Goal: Task Accomplishment & Management: Complete application form

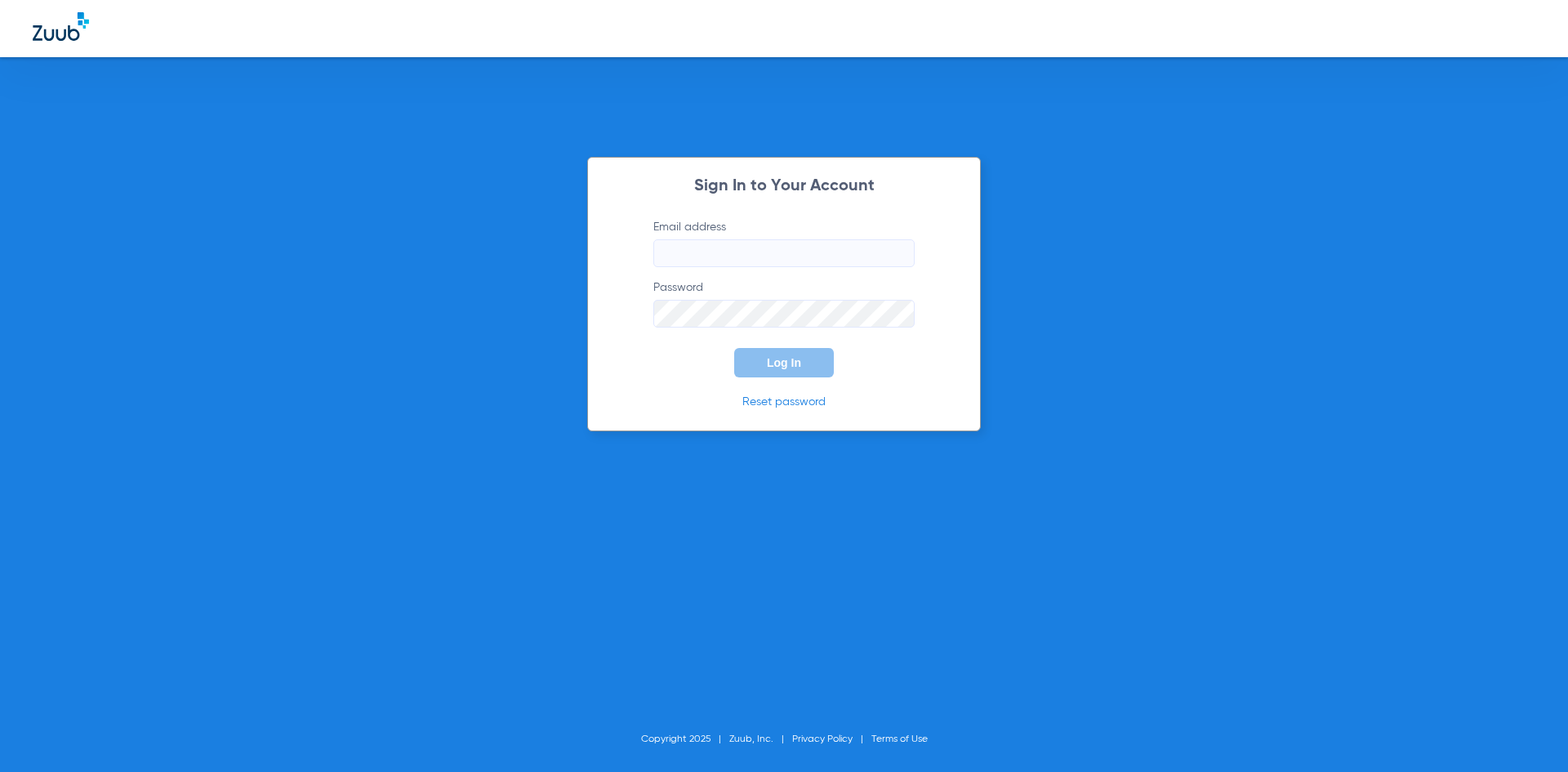
type input "elizabeth@abradental.com"
click at [799, 367] on span "Log In" at bounding box center [784, 362] width 34 height 13
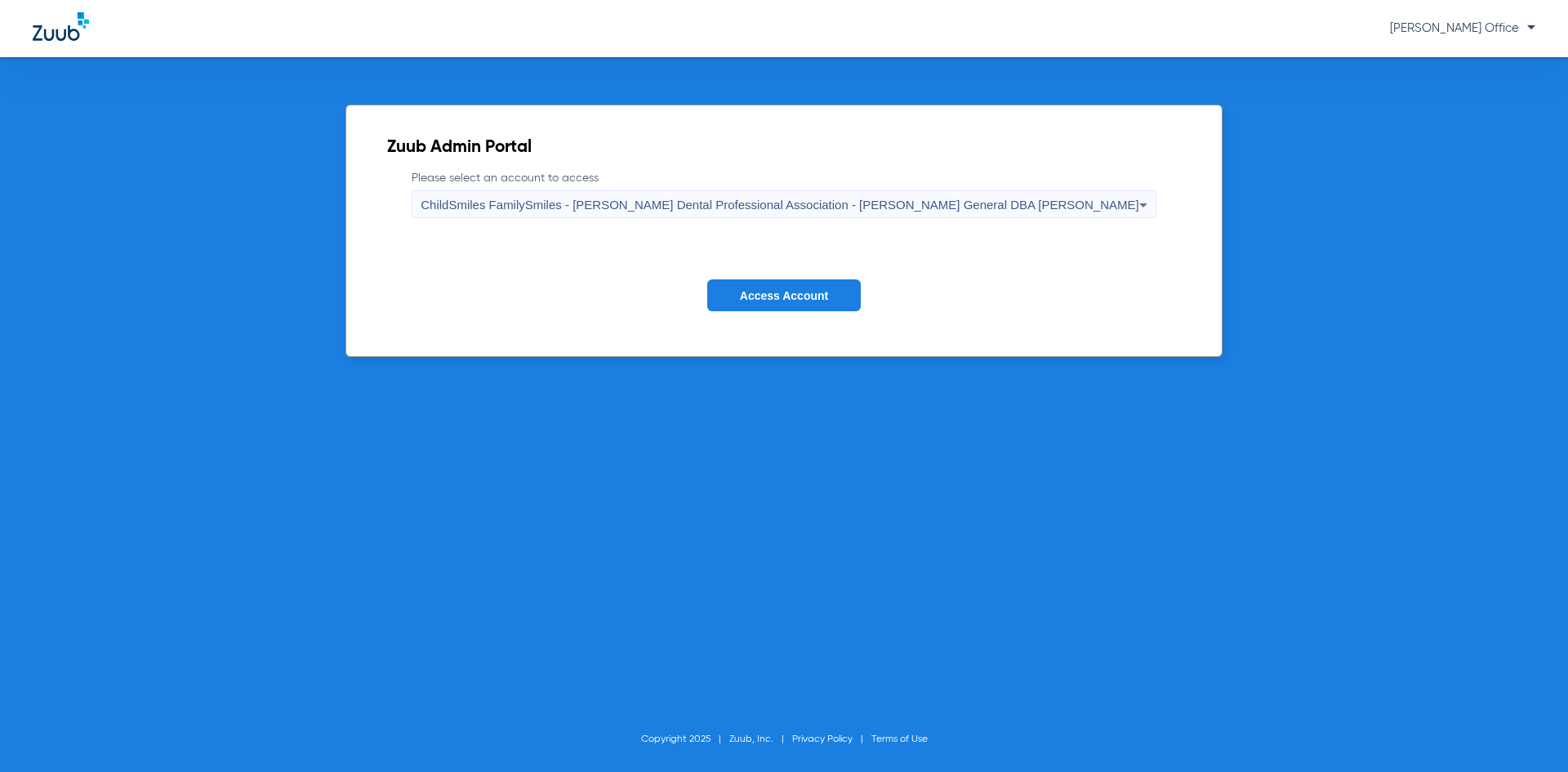
click at [777, 295] on span "Access Account" at bounding box center [784, 295] width 88 height 13
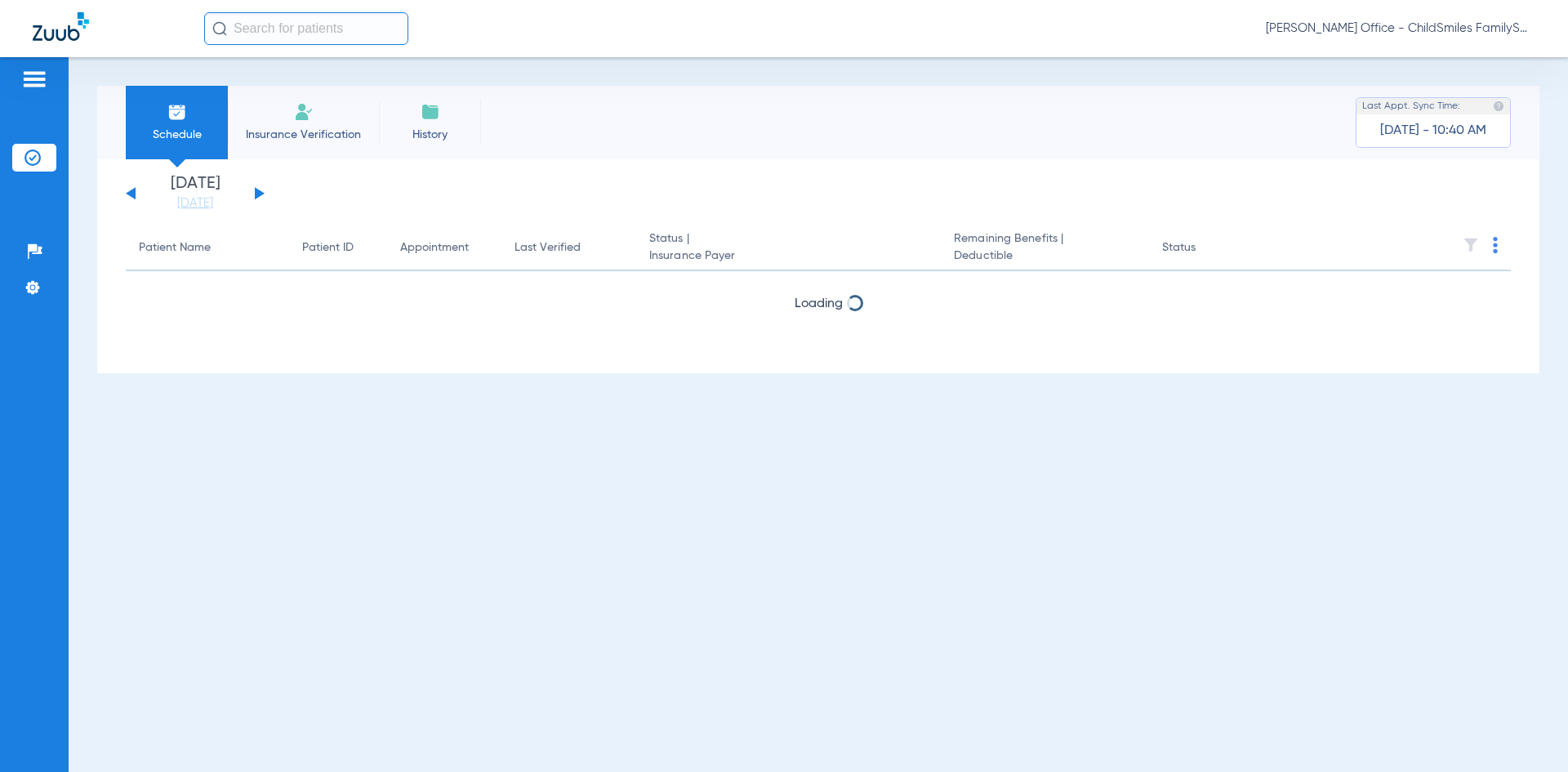
click at [274, 31] on input "text" at bounding box center [306, 28] width 204 height 33
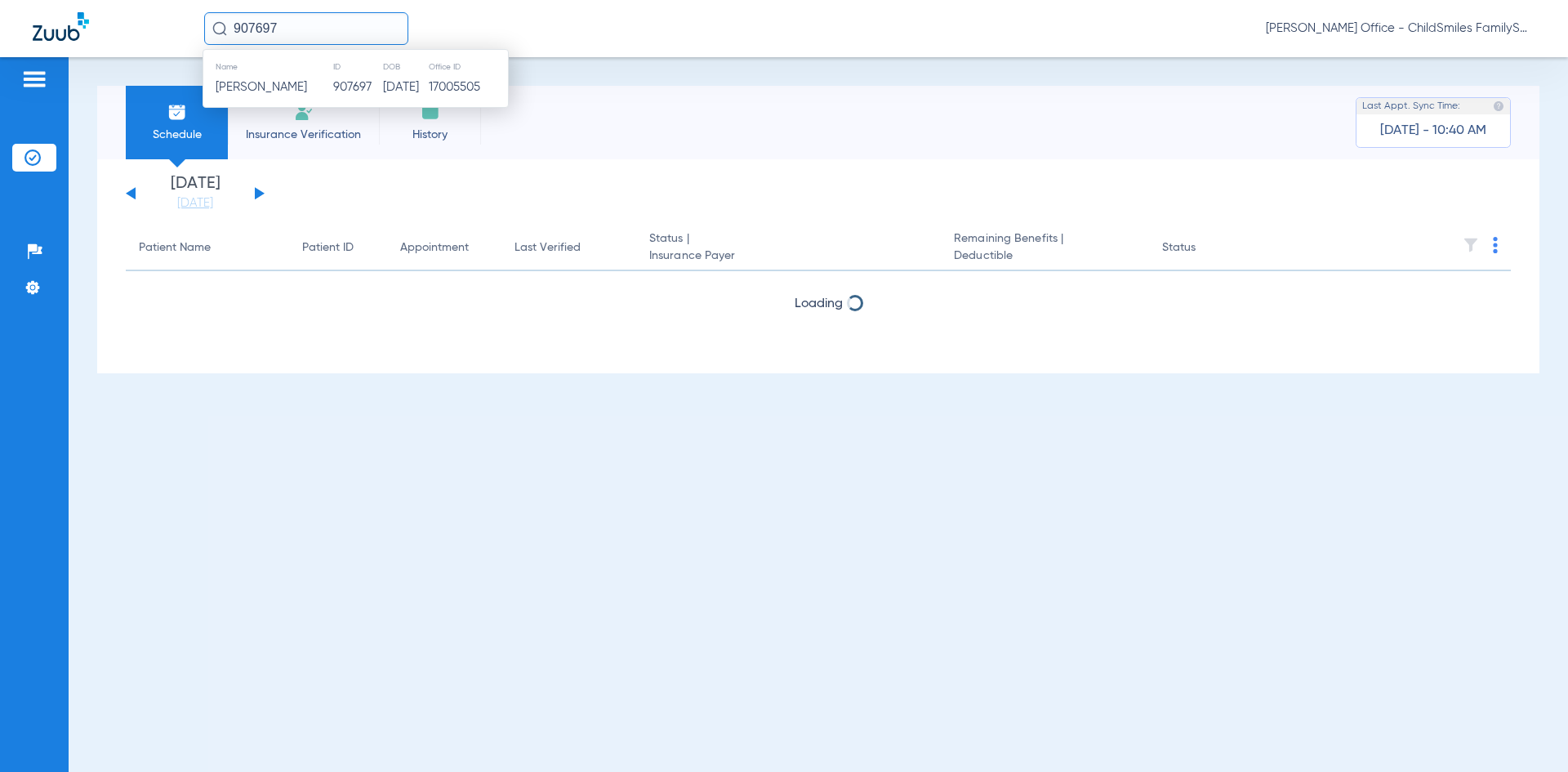
type input "907697"
click at [350, 100] on div "Name ID DOB Office ID Anthony Egoavil 907697 04/22/2012 17005505" at bounding box center [355, 78] width 307 height 59
click at [347, 92] on td "907697" at bounding box center [357, 87] width 49 height 23
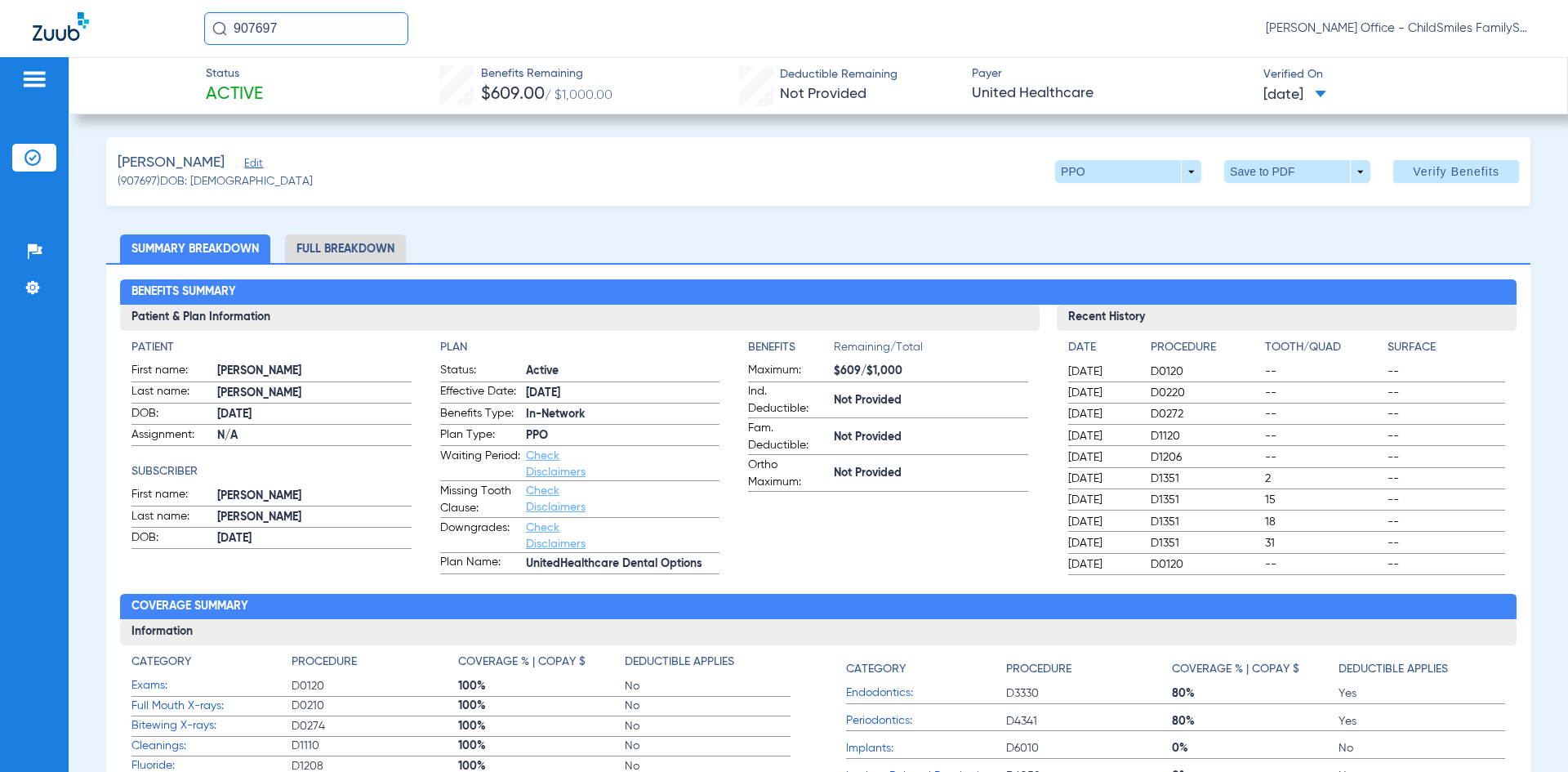
click at [249, 166] on span "Edit" at bounding box center [251, 165] width 15 height 16
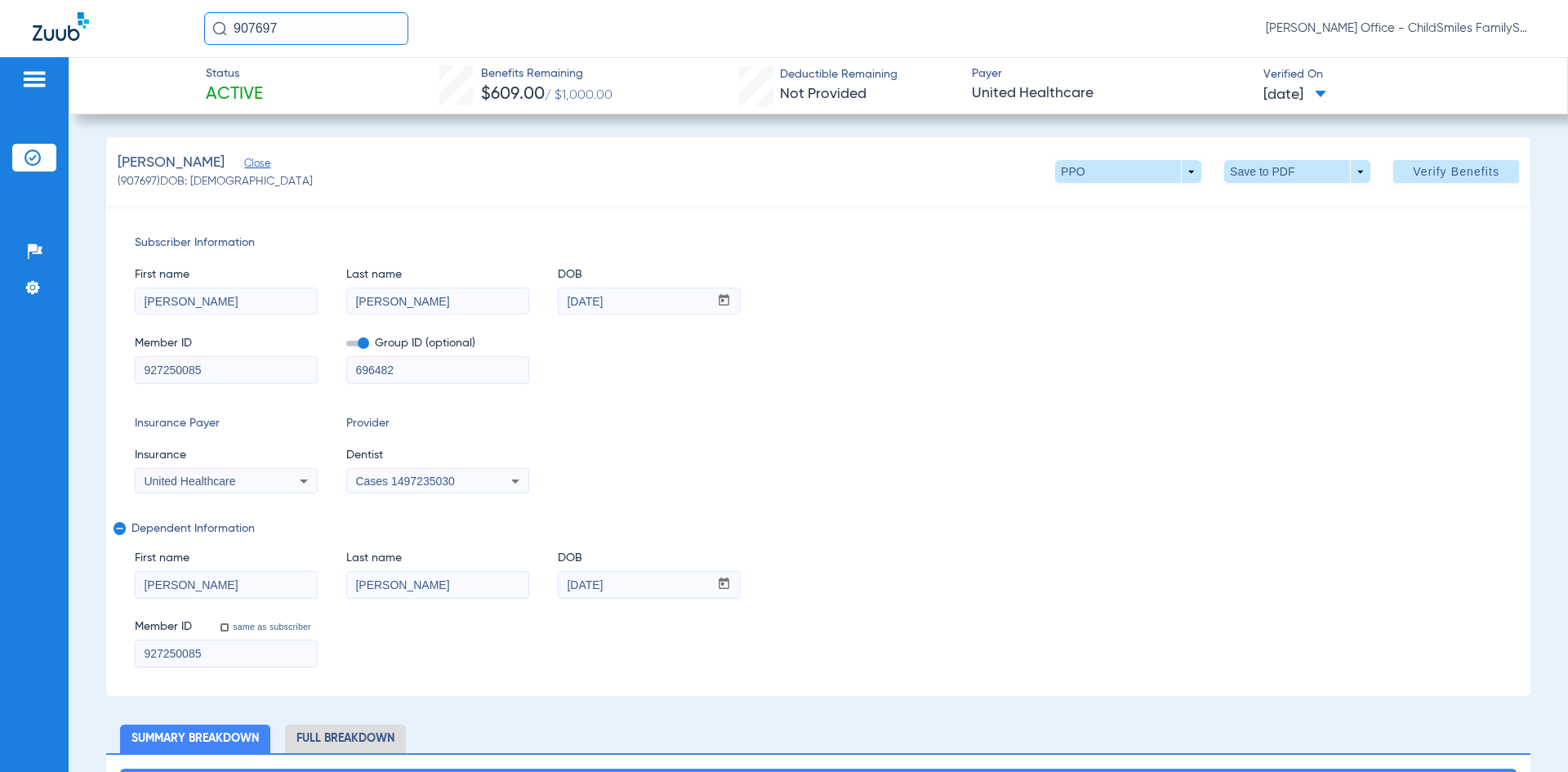
drag, startPoint x: 187, startPoint y: 303, endPoint x: 60, endPoint y: 303, distance: 127.0
click at [60, 303] on div "Patients Insurance Verification Setup Help Center Settings Status Active Benefi…" at bounding box center [784, 443] width 1568 height 772
type input "ELIXABETH"
click at [1347, 167] on span at bounding box center [1298, 171] width 147 height 23
click at [588, 160] on div at bounding box center [784, 386] width 1568 height 772
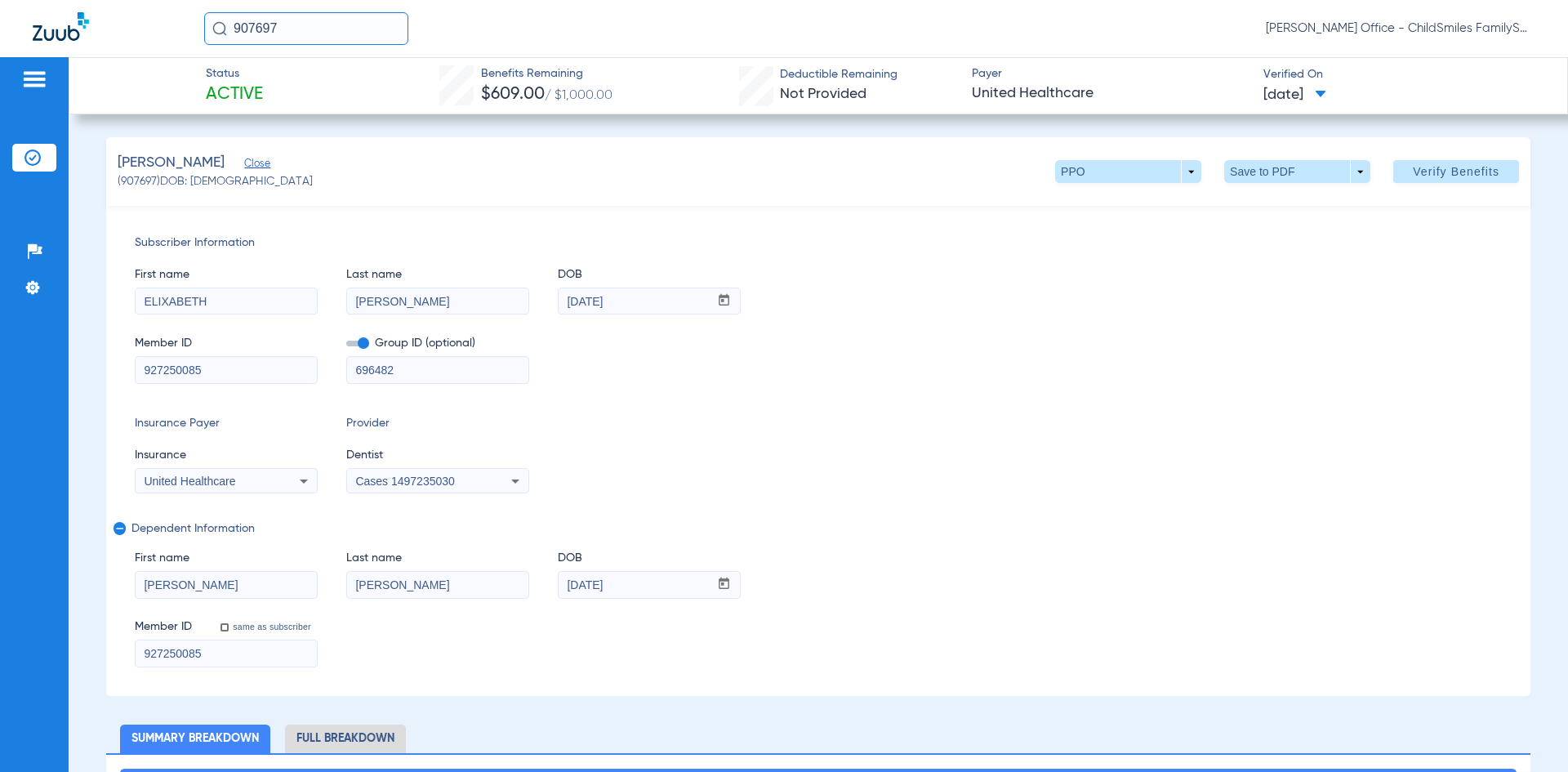
drag, startPoint x: 643, startPoint y: 302, endPoint x: 422, endPoint y: 337, distance: 223.8
click at [422, 337] on div "First name ELIXABETH Last name Egoavil DOB mm / dd / yyyy 09/24/1958 Member ID …" at bounding box center [819, 318] width 1367 height 132
type input "04/01/1969"
drag, startPoint x: 290, startPoint y: 369, endPoint x: 51, endPoint y: 374, distance: 239.1
click at [51, 374] on div "Patients Insurance Verification Setup Help Center Settings Status Active Benefi…" at bounding box center [784, 443] width 1568 height 772
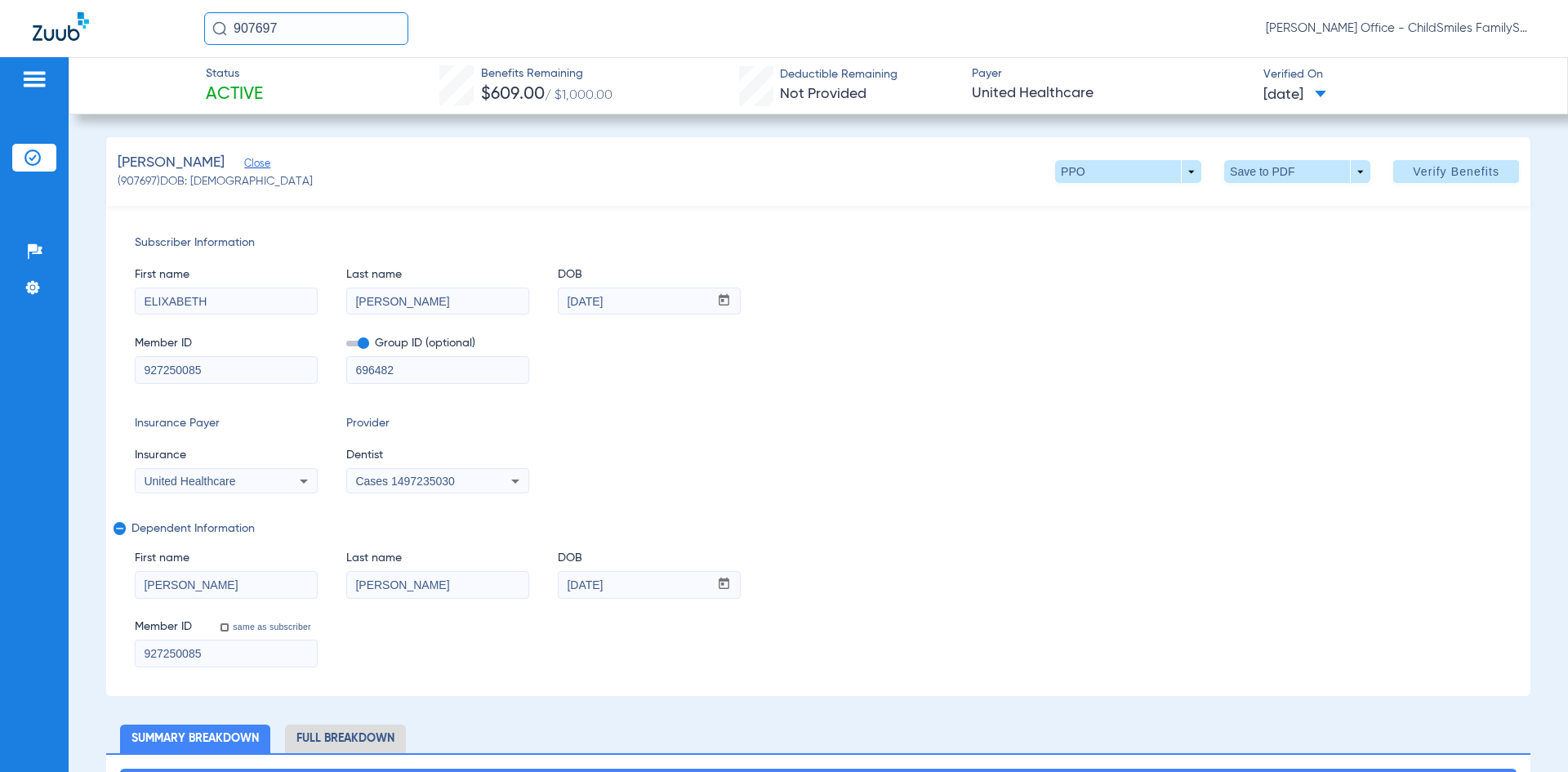
paste input "154068350"
type input "154068350"
drag, startPoint x: 176, startPoint y: 406, endPoint x: 157, endPoint y: 408, distance: 19.1
click at [157, 408] on div "Subscriber Information First name ELIXABETH Last name Egoavil DOB mm / dd / yyy…" at bounding box center [818, 450] width 1425 height 490
click at [361, 341] on span at bounding box center [358, 344] width 23 height 5
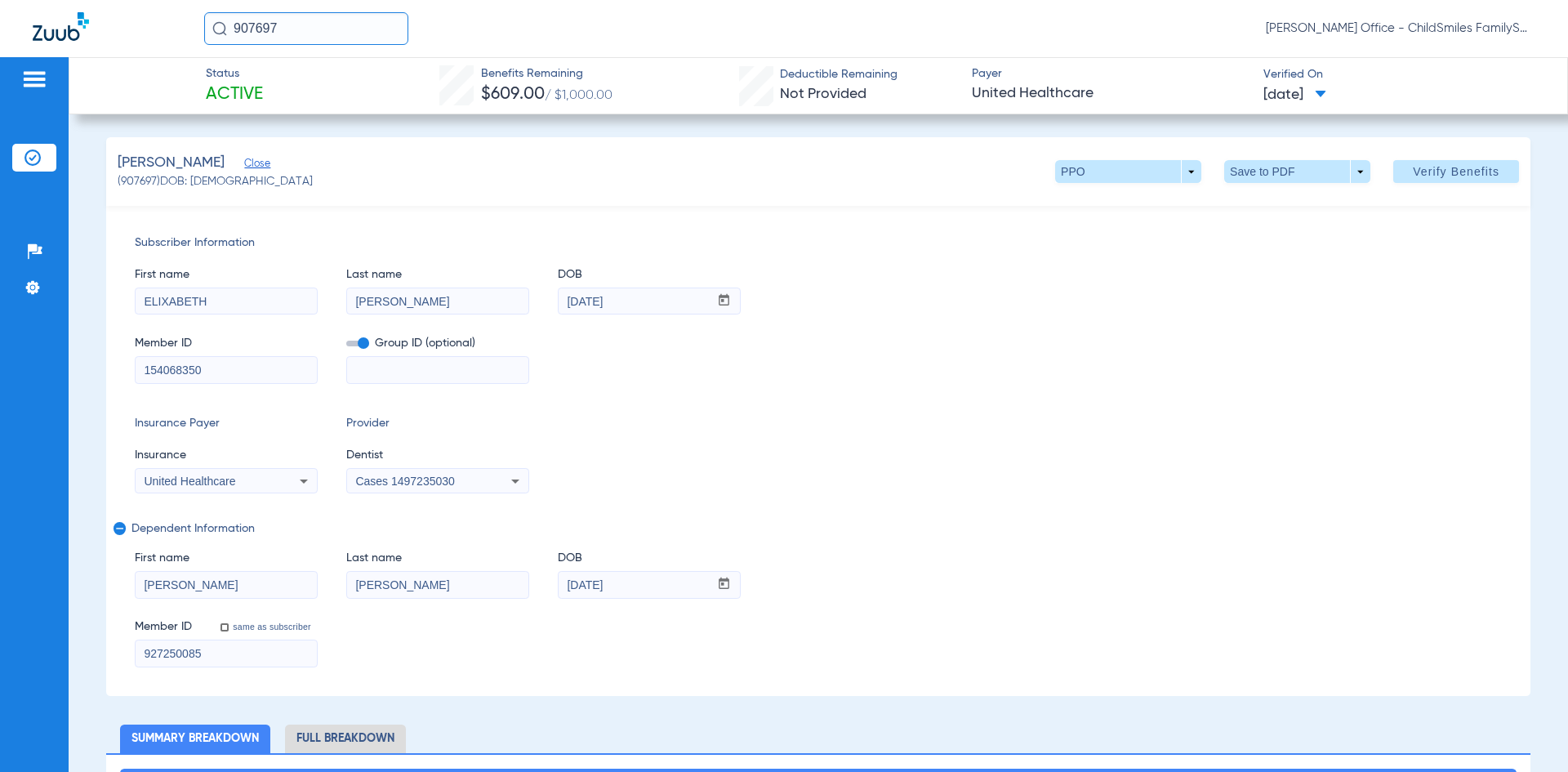
click at [346, 346] on input "checkbox" at bounding box center [346, 346] width 0 height 0
click at [250, 481] on div "United Healthcare" at bounding box center [209, 481] width 132 height 11
type input "DELTA DENTAL OF MIS"
click at [224, 586] on input "[PERSON_NAME]" at bounding box center [225, 585] width 181 height 26
click at [473, 480] on div "Cases 1497235030" at bounding box center [420, 481] width 132 height 11
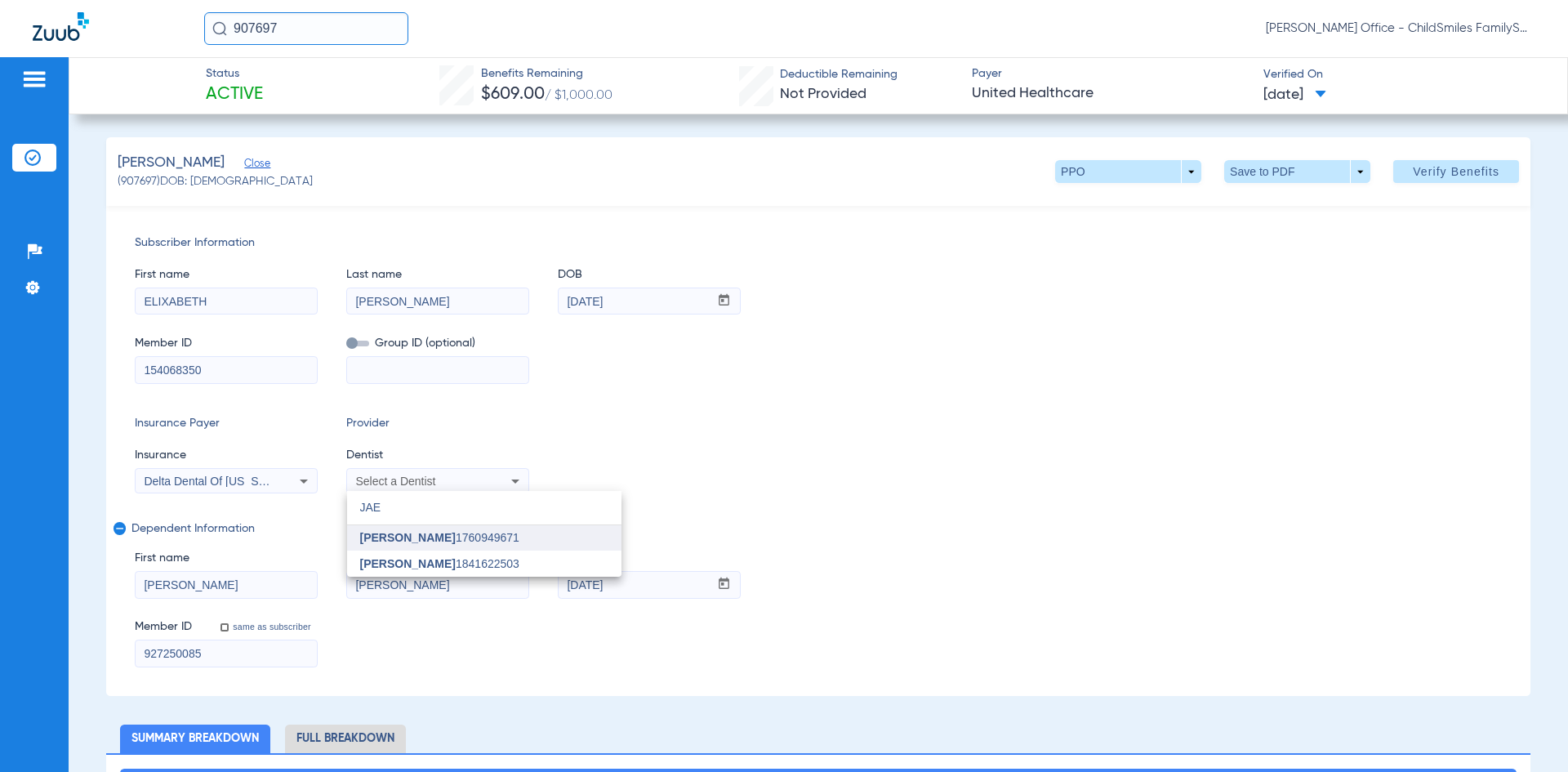
type input "JAE"
click at [462, 543] on span "Jae An 1760949671" at bounding box center [440, 537] width 159 height 11
click at [690, 427] on div "Insurance Payer Insurance Delta Dental Of Missouri - Ai Provider Dentist Jae An…" at bounding box center [819, 454] width 1367 height 79
click at [1484, 161] on span at bounding box center [1457, 171] width 125 height 39
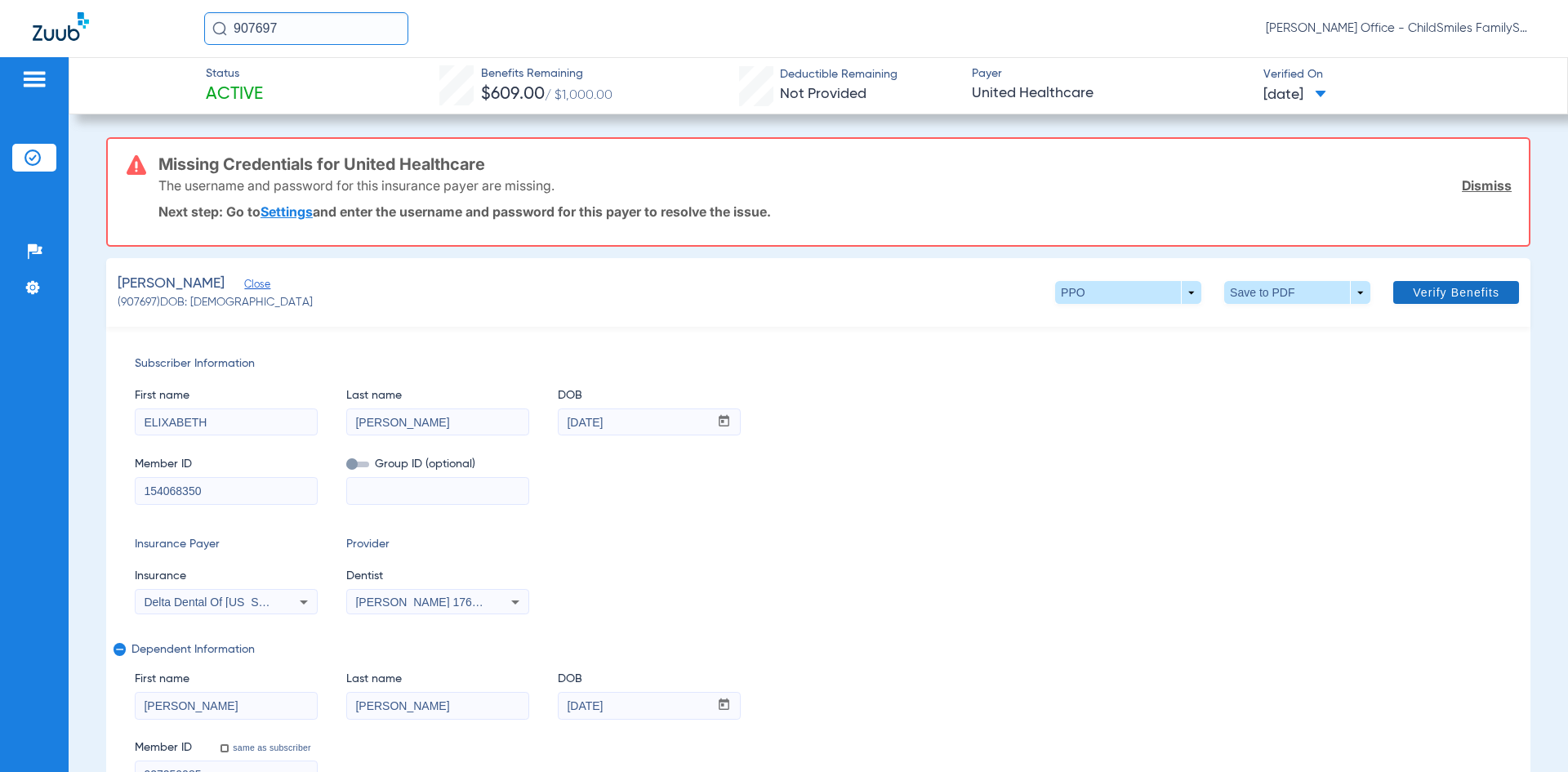
click at [1457, 289] on span "Verify Benefits" at bounding box center [1457, 292] width 87 height 13
click at [165, 419] on input "ELIXABETH" at bounding box center [225, 422] width 181 height 26
type input "ELIZABETH"
click at [1448, 300] on span at bounding box center [1457, 292] width 125 height 39
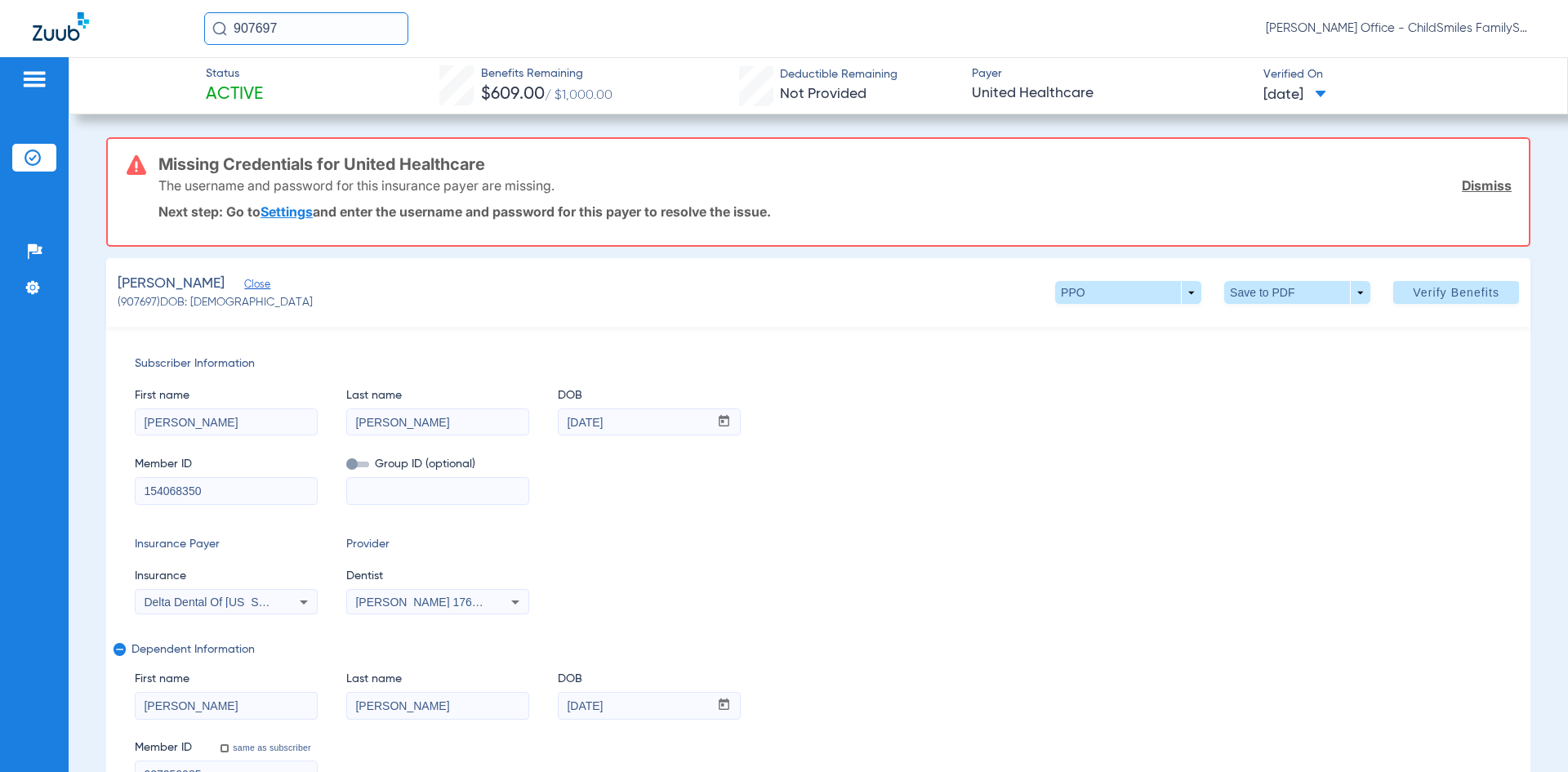
click at [464, 605] on div "Jae An 1760949671" at bounding box center [420, 602] width 132 height 11
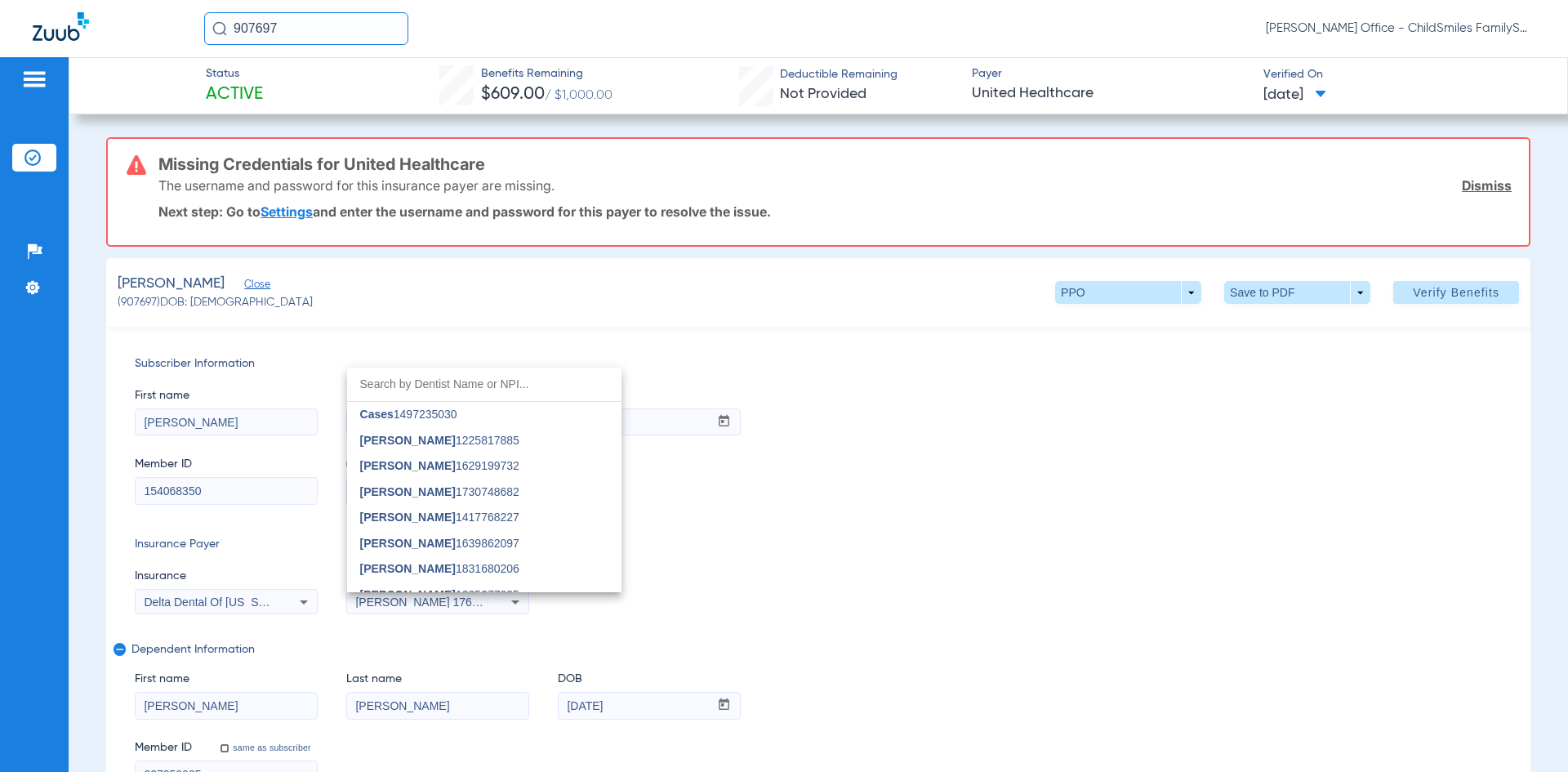
scroll to position [685, 0]
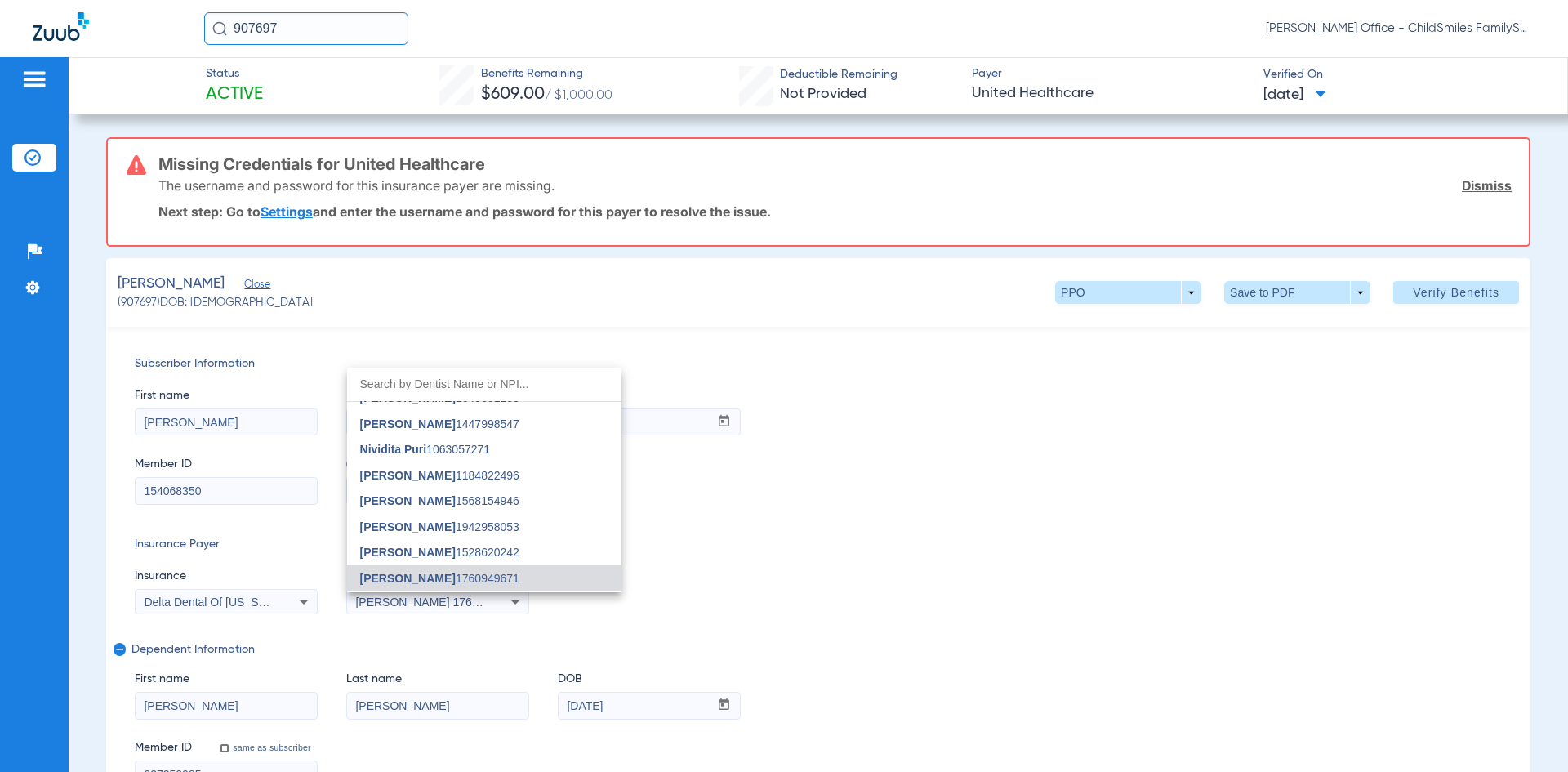
click at [829, 518] on div at bounding box center [784, 386] width 1568 height 772
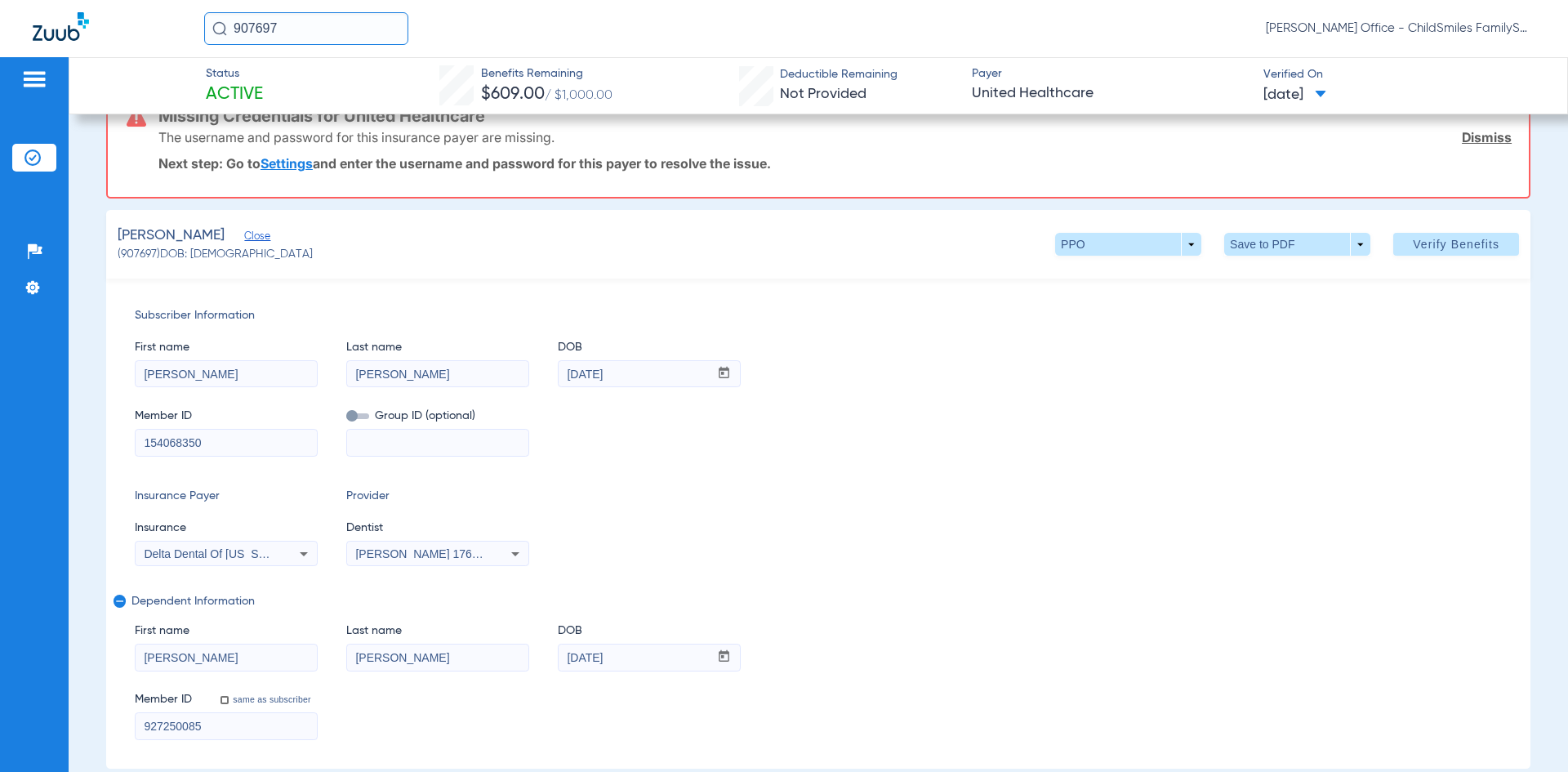
scroll to position [163, 0]
